Goal: Task Accomplishment & Management: Complete application form

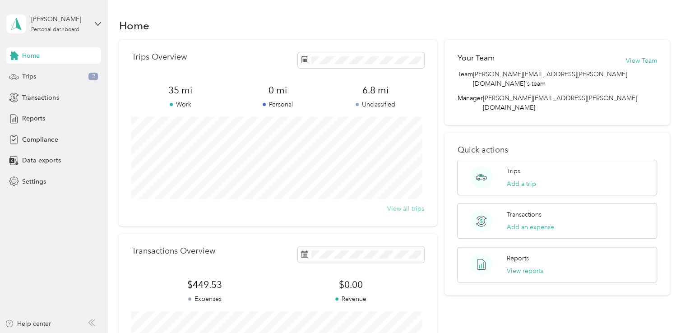
click at [414, 207] on button "View all trips" at bounding box center [405, 208] width 37 height 9
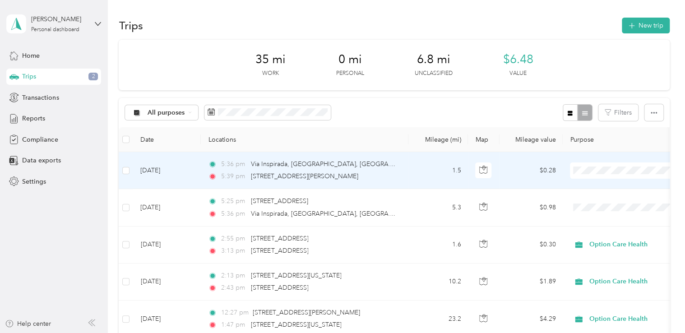
click at [599, 186] on span "Option Care Health" at bounding box center [635, 186] width 84 height 9
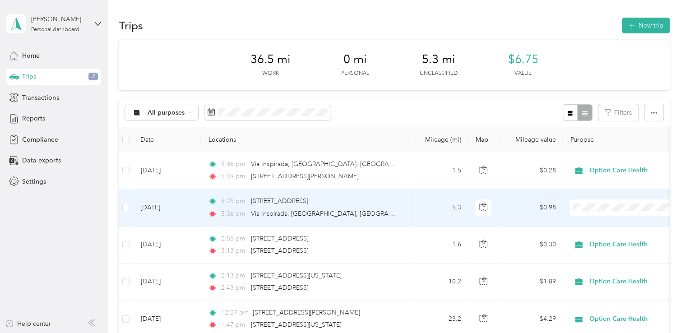
click at [599, 225] on span "Option Care Health" at bounding box center [635, 223] width 84 height 9
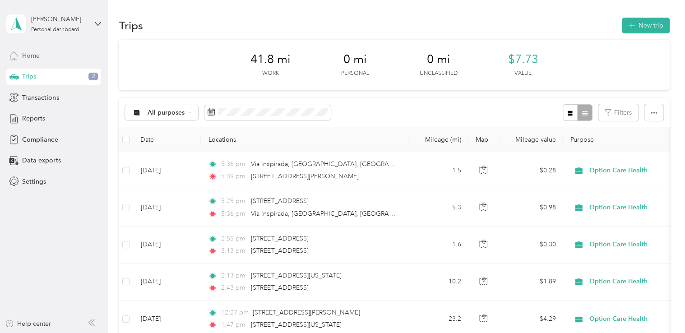
click at [34, 59] on span "Home" at bounding box center [31, 55] width 18 height 9
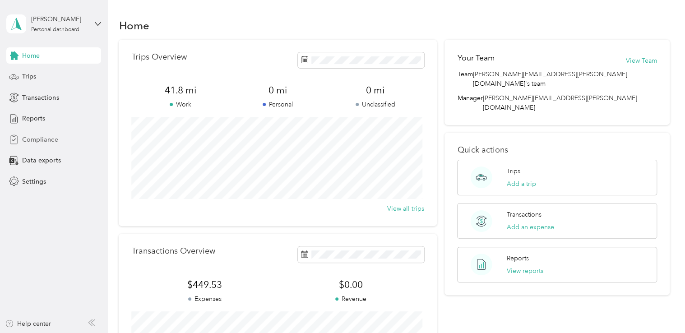
click at [25, 140] on span "Compliance" at bounding box center [40, 139] width 36 height 9
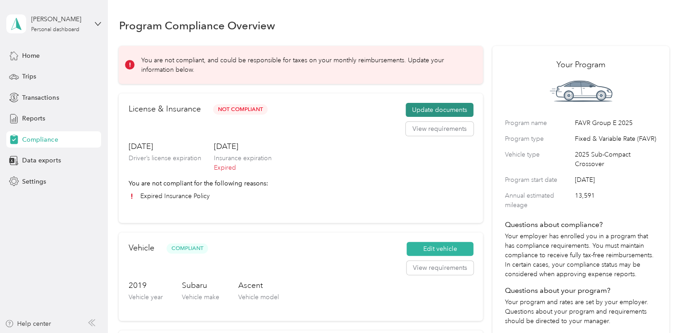
click at [448, 111] on button "Update documents" at bounding box center [440, 110] width 68 height 14
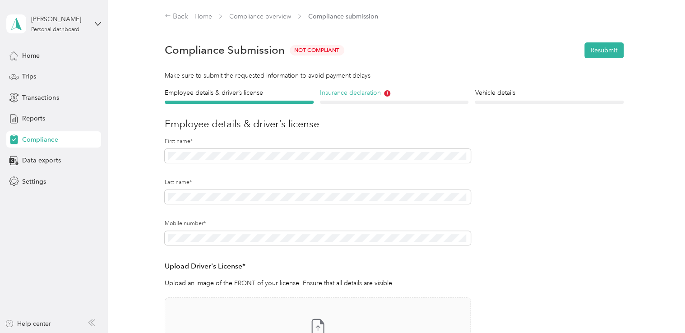
click at [372, 93] on h4 "Insurance declaration" at bounding box center [394, 92] width 149 height 9
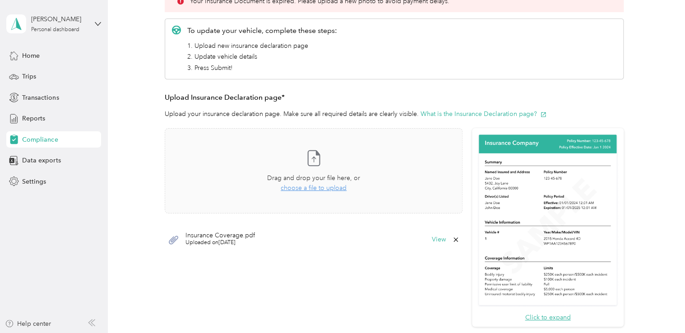
scroll to position [181, 0]
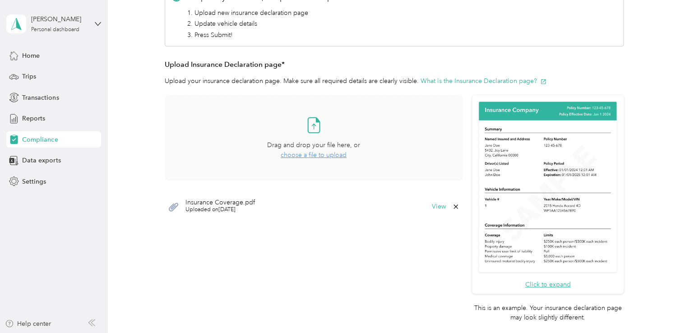
click at [312, 155] on span "choose a file to upload" at bounding box center [314, 155] width 66 height 8
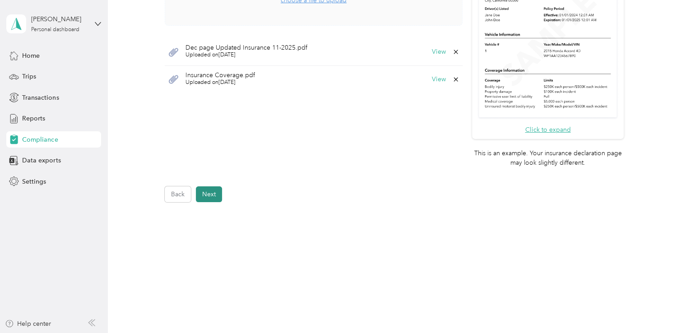
click at [220, 195] on button "Next" at bounding box center [209, 195] width 26 height 16
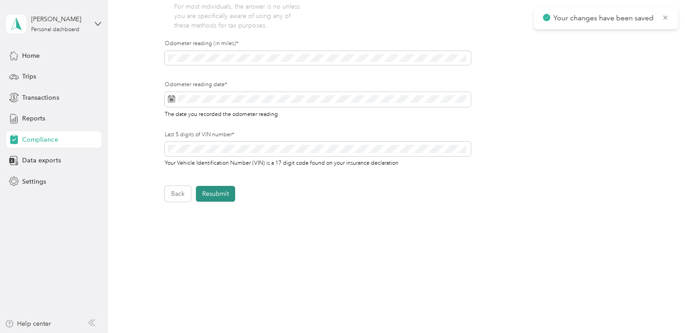
click at [222, 195] on button "Resubmit" at bounding box center [215, 194] width 39 height 16
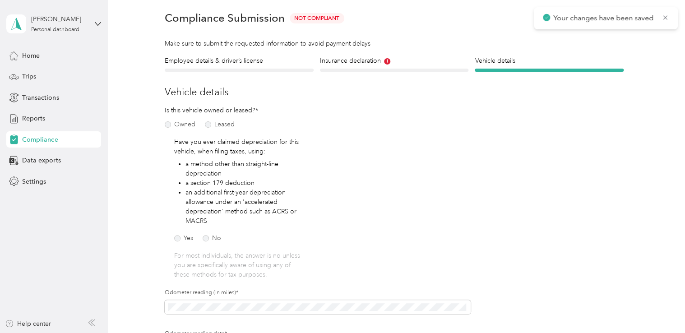
scroll to position [11, 0]
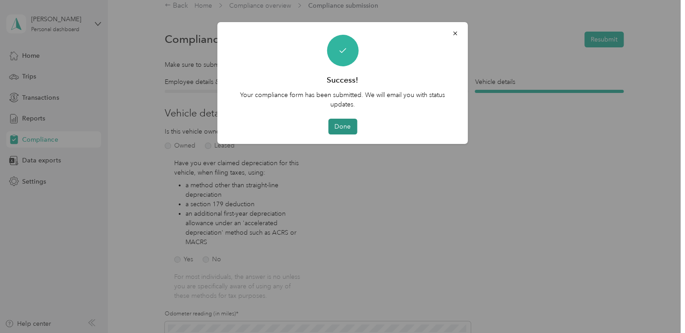
click at [345, 126] on button "Done" at bounding box center [342, 127] width 29 height 16
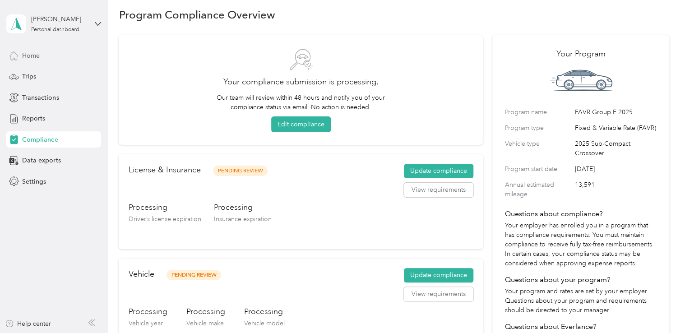
click at [34, 55] on span "Home" at bounding box center [31, 55] width 18 height 9
